Goal: Transaction & Acquisition: Purchase product/service

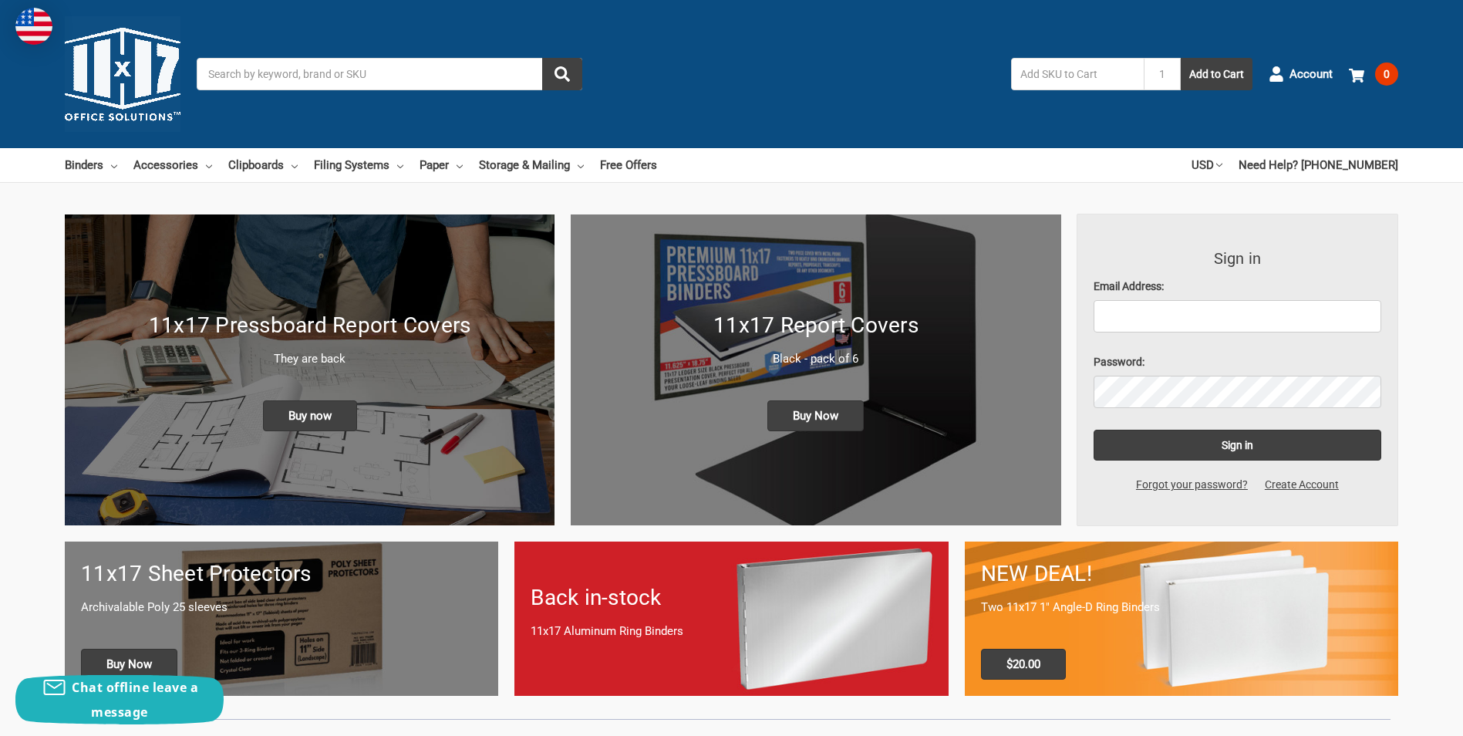
click at [818, 650] on div "Back in-stock 11x17 Aluminum Ring Binders" at bounding box center [730, 618] width 433 height 106
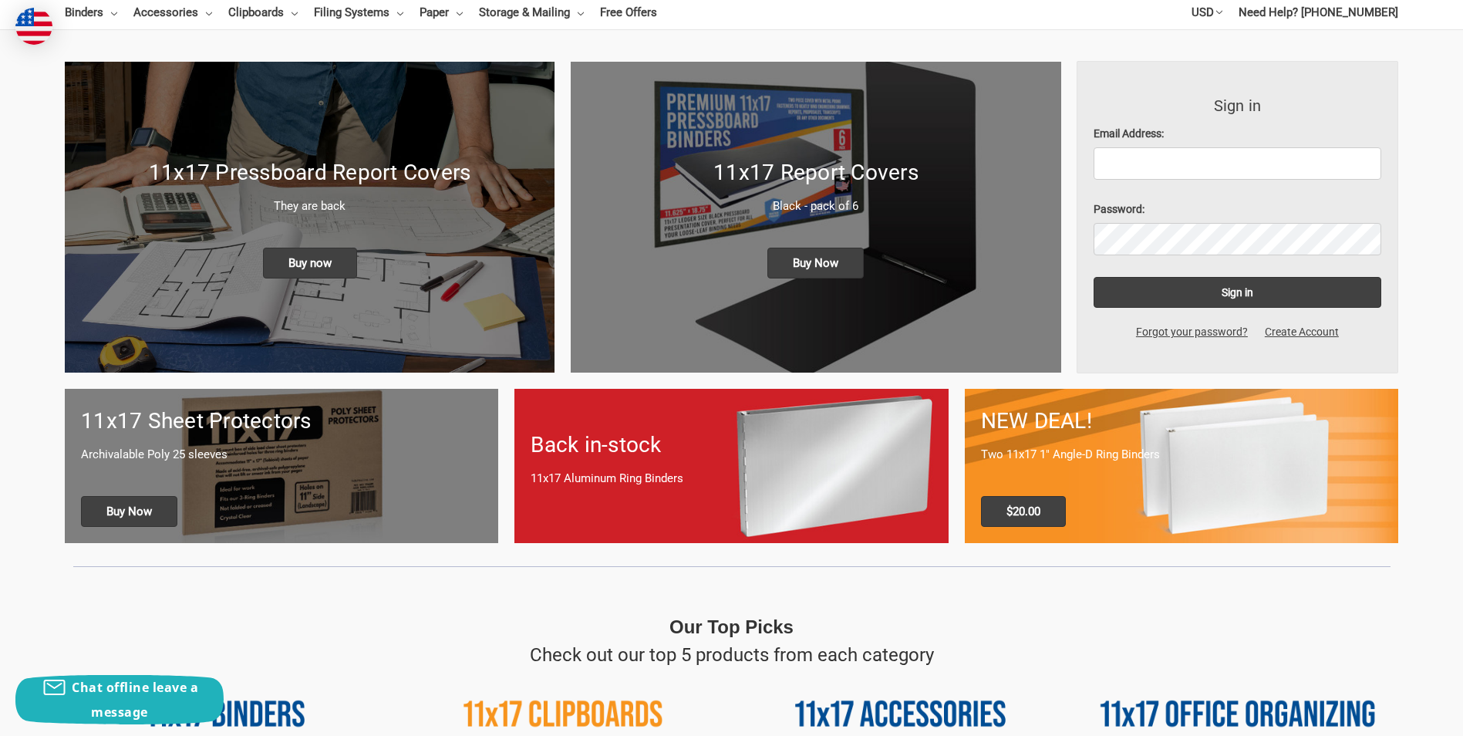
scroll to position [154, 0]
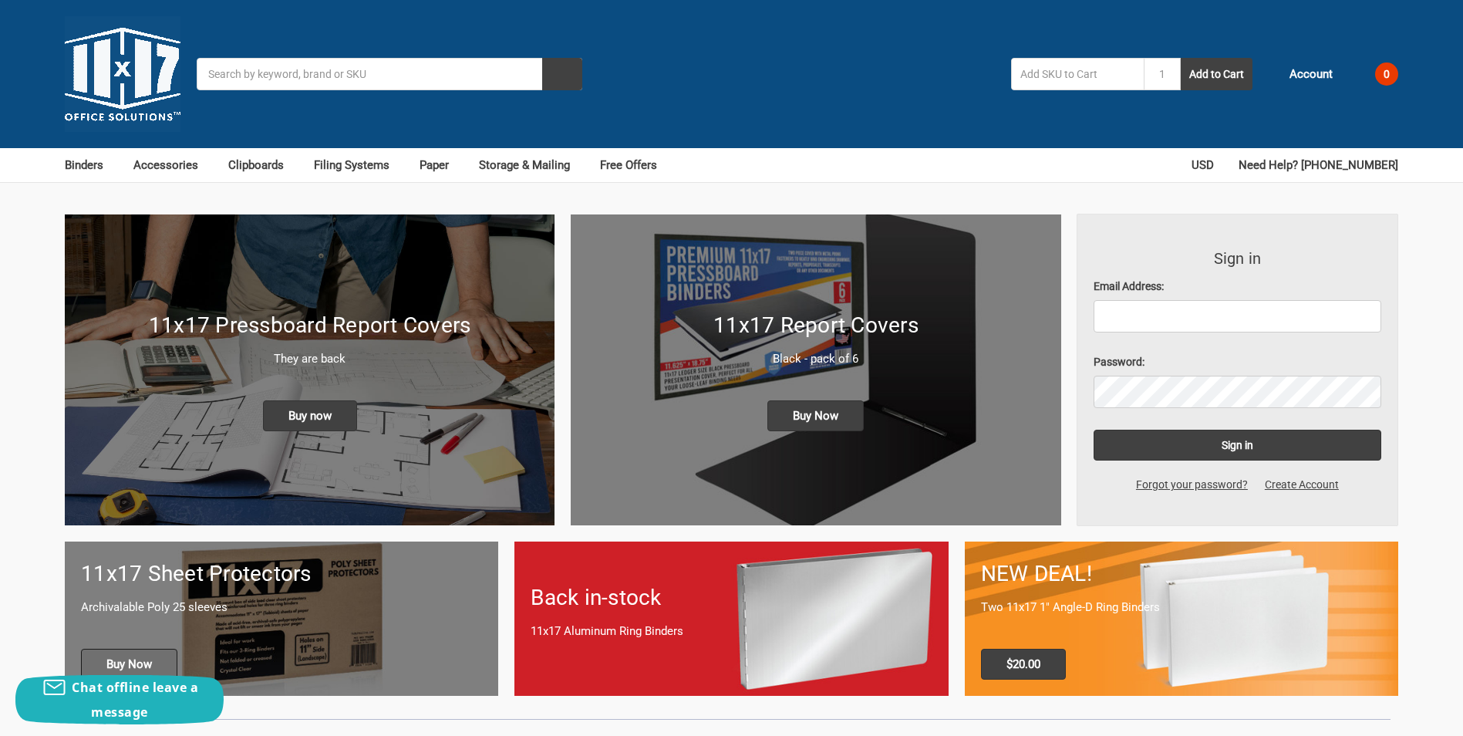
click at [157, 662] on span "Buy Now" at bounding box center [129, 663] width 96 height 31
